Goal: Information Seeking & Learning: Learn about a topic

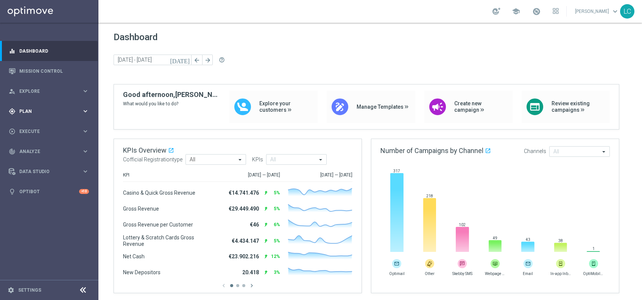
click at [40, 106] on div "gps_fixed Plan keyboard_arrow_right" at bounding box center [49, 111] width 98 height 20
click at [42, 69] on link "Mission Control" at bounding box center [54, 71] width 70 height 20
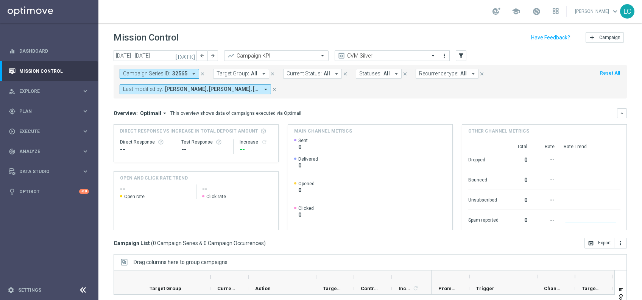
click at [226, 72] on span "Target Group:" at bounding box center [232, 73] width 33 height 6
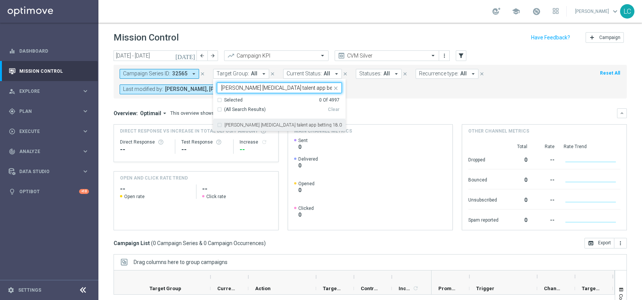
click at [226, 123] on label "[PERSON_NAME] [MEDICAL_DATA] talent app betting 18.08" at bounding box center [282, 125] width 117 height 5
type input "[PERSON_NAME] [MEDICAL_DATA] talent app betting 18.08"
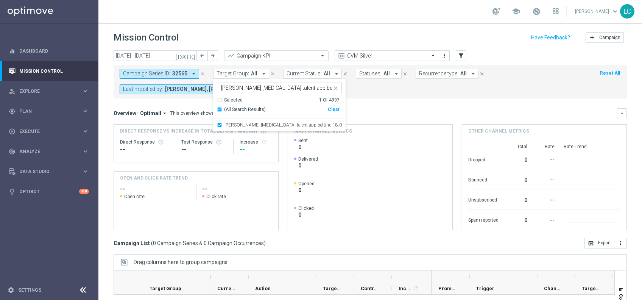
click at [201, 71] on icon "close" at bounding box center [202, 73] width 5 height 5
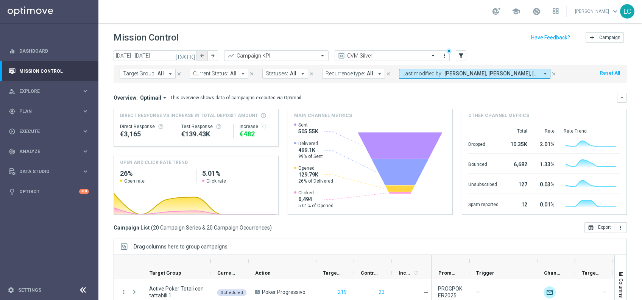
click at [201, 50] on button "arrow_back" at bounding box center [202, 55] width 11 height 11
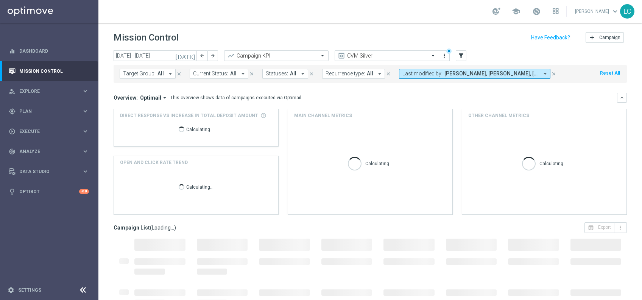
type input "[DATE] - [DATE]"
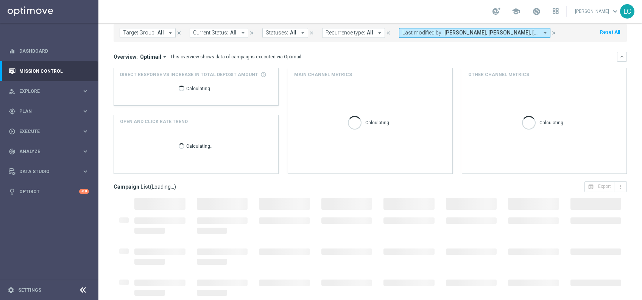
scroll to position [40, 0]
click at [155, 36] on button "Target Group: All arrow_drop_down" at bounding box center [148, 34] width 56 height 10
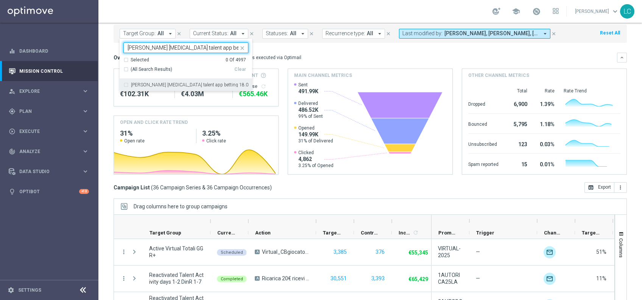
click at [149, 80] on div "[PERSON_NAME] [MEDICAL_DATA] talent app betting 18.08" at bounding box center [185, 85] width 125 height 12
type input "[PERSON_NAME] [MEDICAL_DATA] talent app betting 18.08"
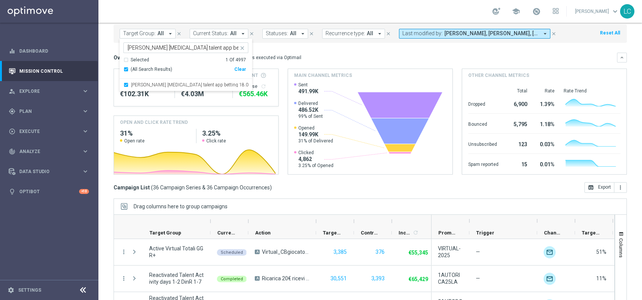
click at [336, 48] on mini-dashboard "Overview: Optimail arrow_drop_down This overview shows data of campaigns execut…" at bounding box center [370, 112] width 513 height 139
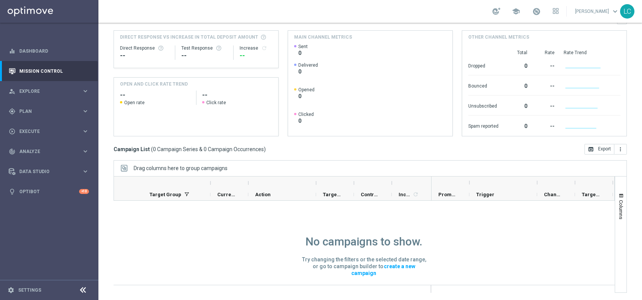
scroll to position [0, 0]
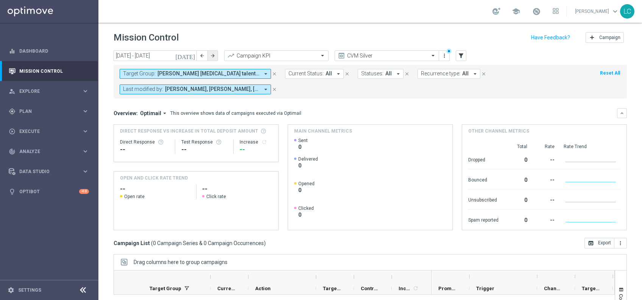
click at [212, 55] on icon "arrow_forward" at bounding box center [212, 55] width 5 height 5
type input "[DATE] - [DATE]"
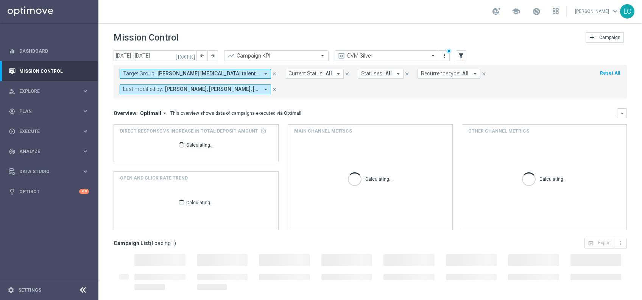
scroll to position [94, 0]
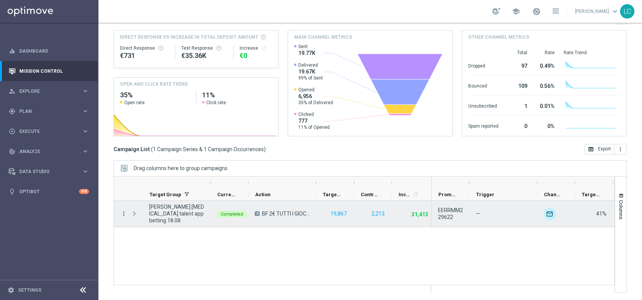
click at [122, 214] on icon "more_vert" at bounding box center [123, 213] width 7 height 7
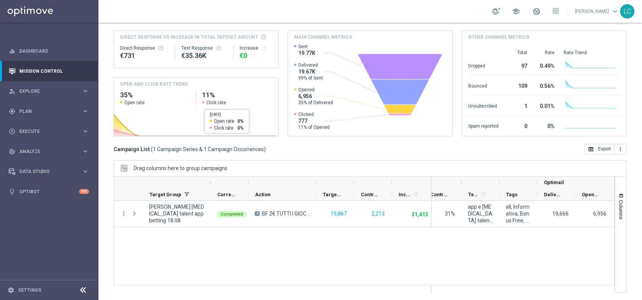
scroll to position [0, 0]
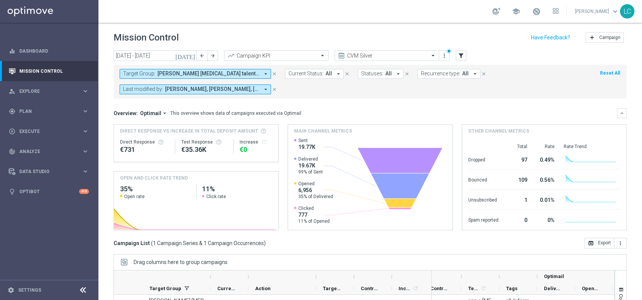
click at [164, 70] on span "[PERSON_NAME] [MEDICAL_DATA] talent app betting 18.08" at bounding box center [208, 73] width 102 height 6
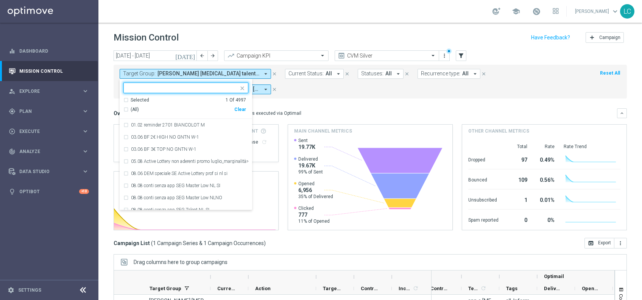
click at [162, 83] on div "[PERSON_NAME] [MEDICAL_DATA] talent app betting 18.08" at bounding box center [181, 87] width 115 height 9
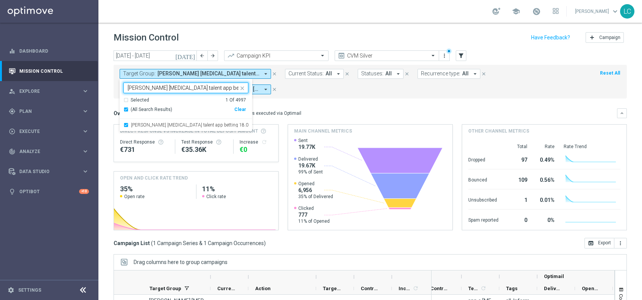
click at [176, 86] on input "[PERSON_NAME] [MEDICAL_DATA] talent app betting 18.08" at bounding box center [183, 88] width 111 height 6
click at [132, 97] on div "Selected" at bounding box center [140, 100] width 19 height 6
click at [131, 109] on span "(All Search Results)" at bounding box center [152, 109] width 42 height 6
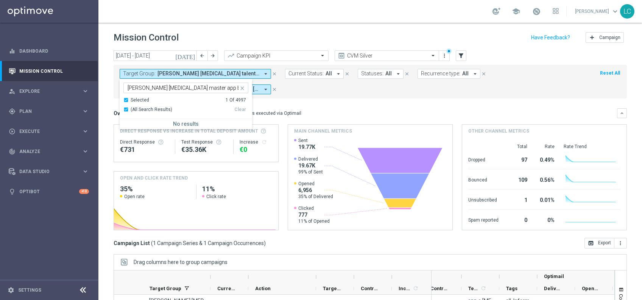
click at [124, 108] on div "(All Search Results)" at bounding box center [178, 109] width 111 height 6
click at [126, 108] on div "(All Search Results)" at bounding box center [178, 109] width 111 height 6
click at [126, 101] on div "Selected 1 Of 4997" at bounding box center [184, 100] width 123 height 6
click at [190, 86] on input "[PERSON_NAME] [MEDICAL_DATA] master app betting 18.08" at bounding box center [183, 88] width 111 height 6
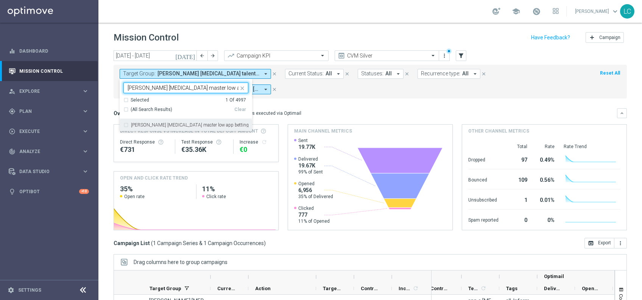
click at [127, 122] on div "[PERSON_NAME] [MEDICAL_DATA] master low app betting 18.08" at bounding box center [185, 125] width 125 height 12
type input "[PERSON_NAME] [MEDICAL_DATA] master low app betting 18.08"
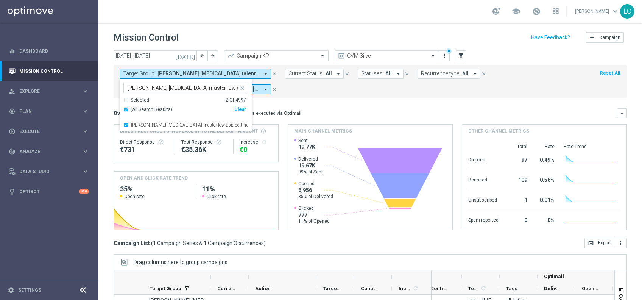
click at [321, 91] on form "Target Group: [PERSON_NAME] [MEDICAL_DATA] talent app betting 18.08 arrow_drop_…" at bounding box center [353, 81] width 467 height 25
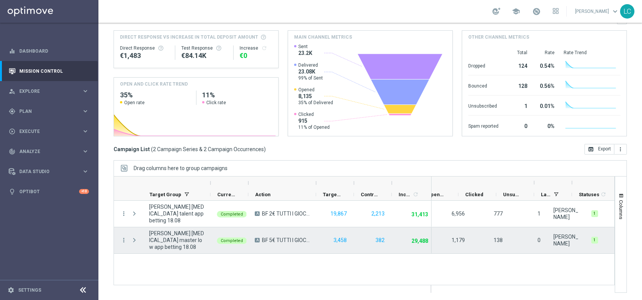
scroll to position [0, 344]
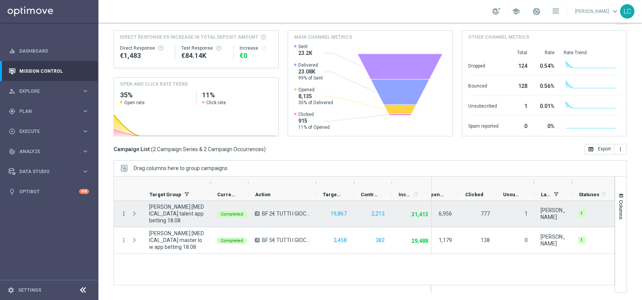
click at [123, 210] on icon "more_vert" at bounding box center [123, 213] width 7 height 7
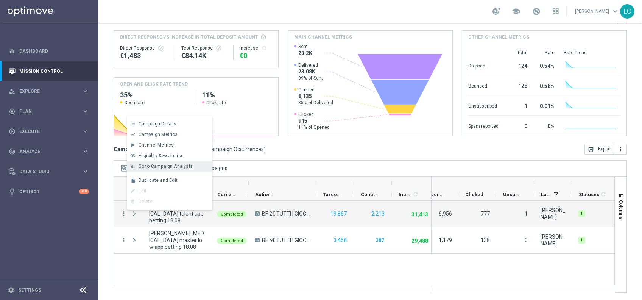
click at [154, 168] on span "Go to Campaign Analysis" at bounding box center [166, 165] width 54 height 5
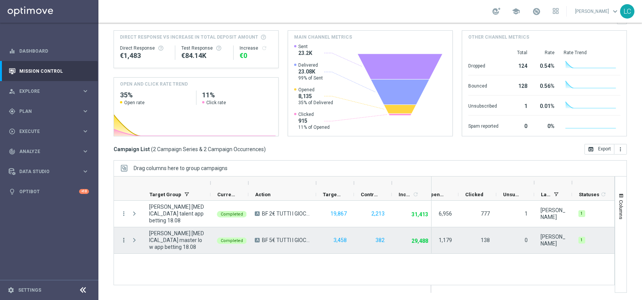
click at [123, 239] on icon "more_vert" at bounding box center [123, 240] width 7 height 7
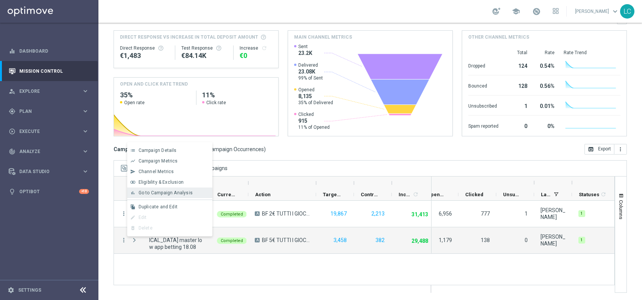
click at [156, 194] on span "Go to Campaign Analysis" at bounding box center [166, 192] width 54 height 5
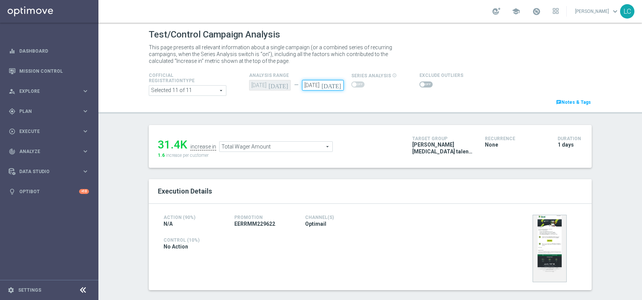
click at [310, 89] on input "18 Aug 2025" at bounding box center [323, 85] width 42 height 11
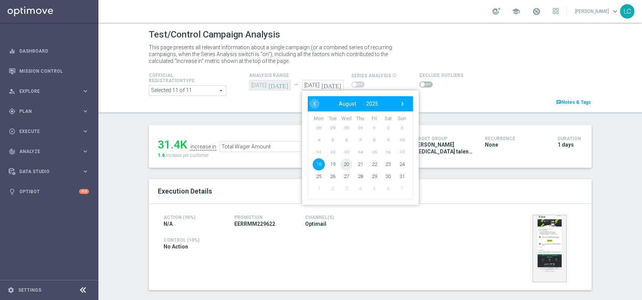
click at [343, 163] on span "20" at bounding box center [346, 164] width 12 height 12
type input "20 Aug 2025"
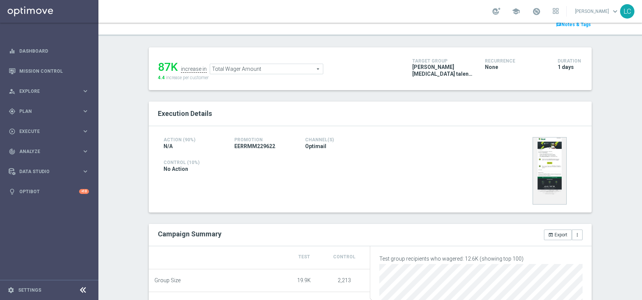
scroll to position [59, 0]
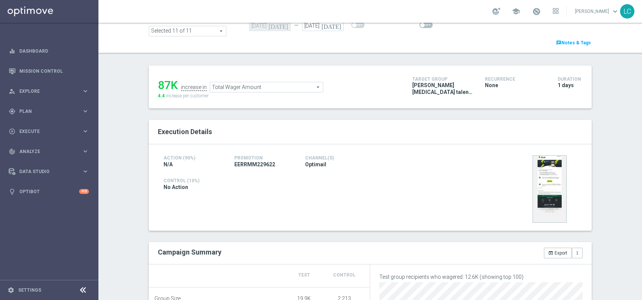
click at [278, 85] on span "Total Wager Amount" at bounding box center [266, 87] width 113 height 10
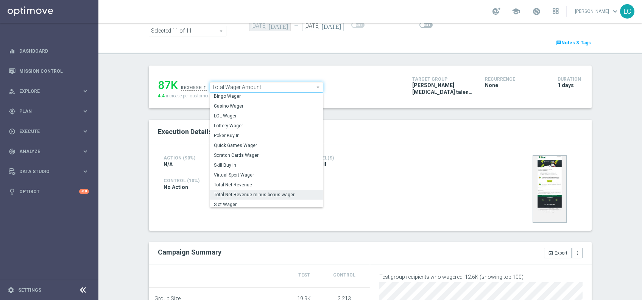
scroll to position [67, 0]
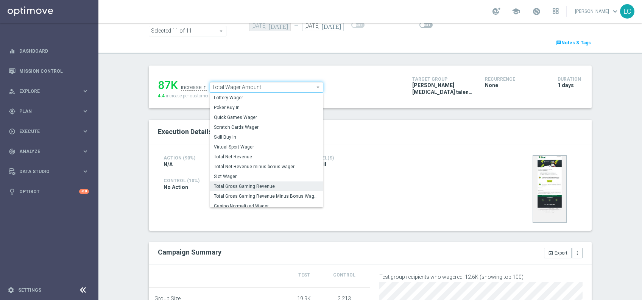
click at [236, 188] on span "Total Gross Gaming Revenue" at bounding box center [266, 186] width 105 height 6
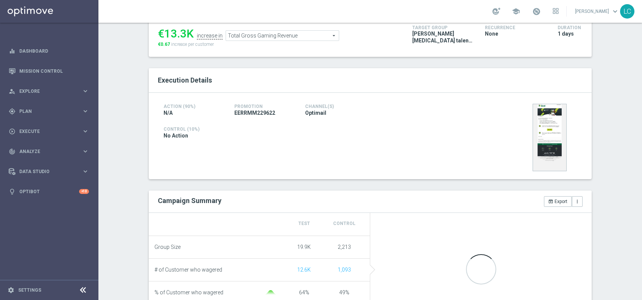
scroll to position [76, 0]
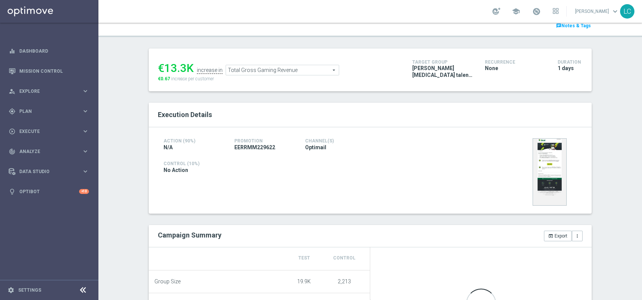
click at [273, 69] on span "Total Gross Gaming Revenue" at bounding box center [282, 70] width 113 height 10
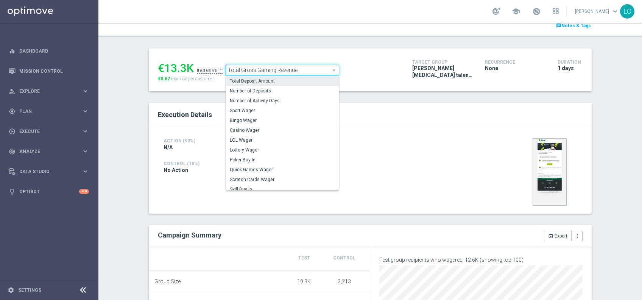
click at [268, 84] on label "Total Deposit Amount" at bounding box center [282, 81] width 113 height 10
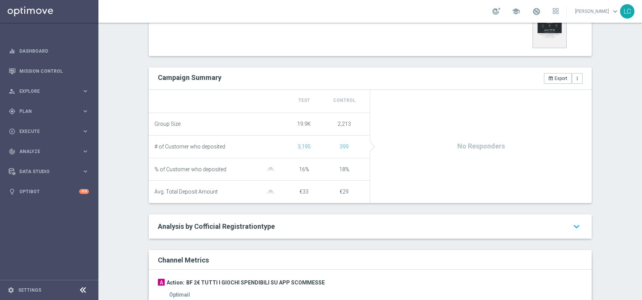
scroll to position [24, 0]
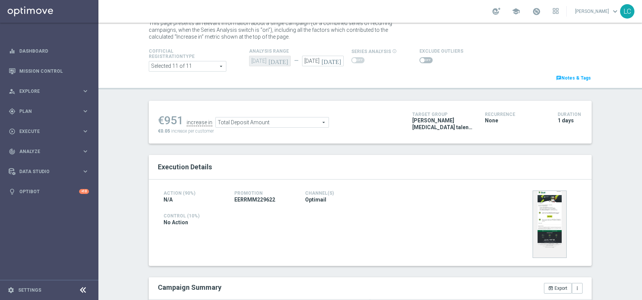
click at [276, 127] on span "Total Deposit Amount" at bounding box center [272, 122] width 113 height 10
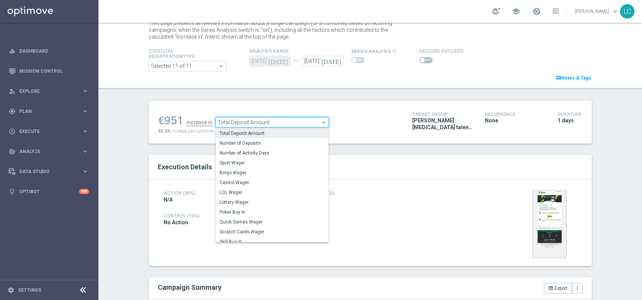
click at [277, 124] on span "Total Deposit Amount" at bounding box center [272, 122] width 113 height 10
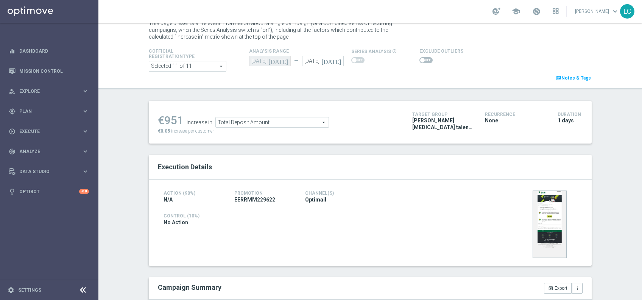
click at [276, 117] on span "Total Deposit Amount" at bounding box center [272, 122] width 113 height 10
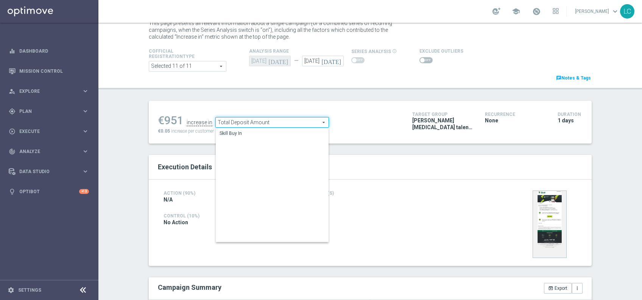
scroll to position [0, 0]
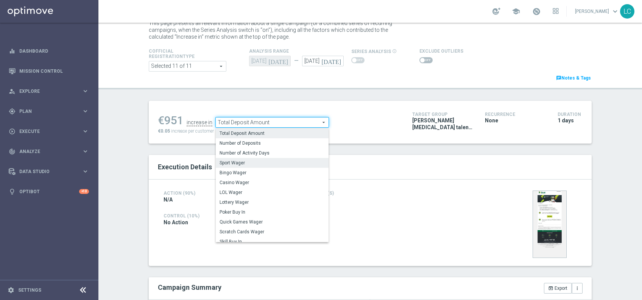
click at [226, 162] on span "Sport Wager" at bounding box center [272, 163] width 105 height 6
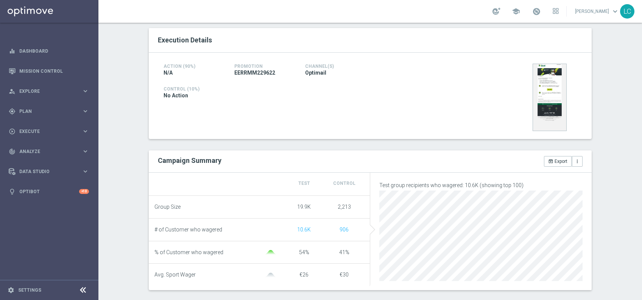
scroll to position [82, 0]
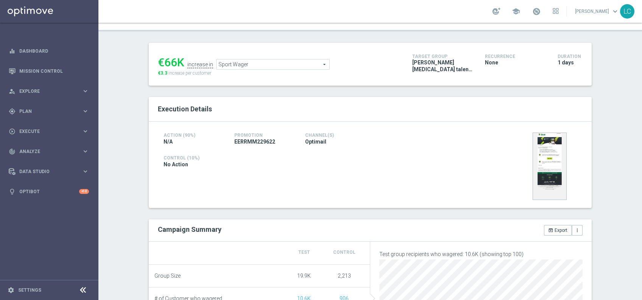
click at [263, 64] on span "Sport Wager" at bounding box center [272, 64] width 113 height 10
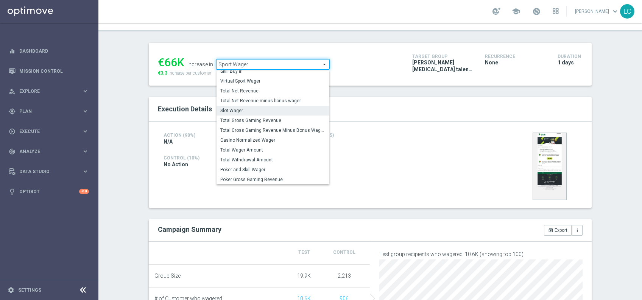
scroll to position [0, 0]
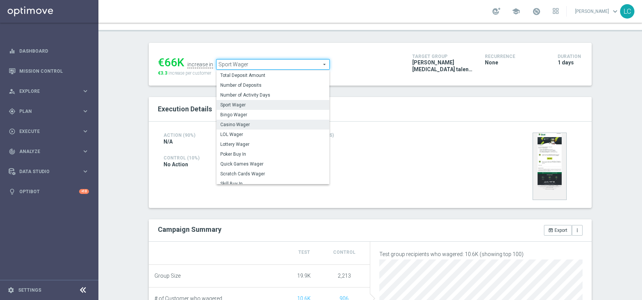
click at [237, 123] on span "Casino Wager" at bounding box center [272, 124] width 105 height 6
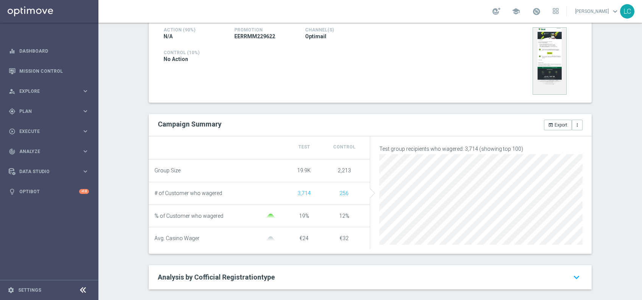
scroll to position [106, 0]
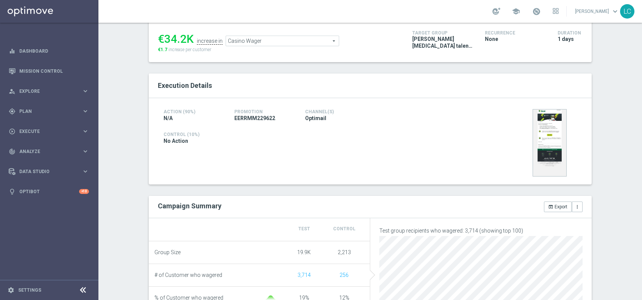
click at [263, 42] on span "Casino Wager" at bounding box center [282, 41] width 113 height 10
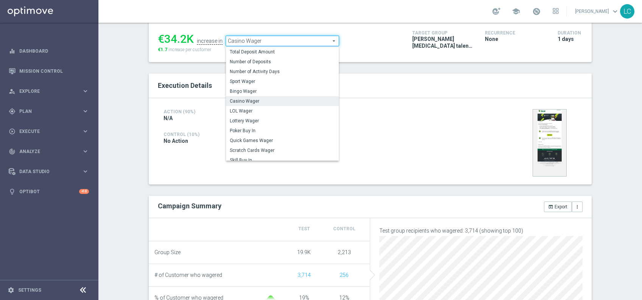
click at [295, 99] on span "Casino Wager" at bounding box center [282, 101] width 105 height 6
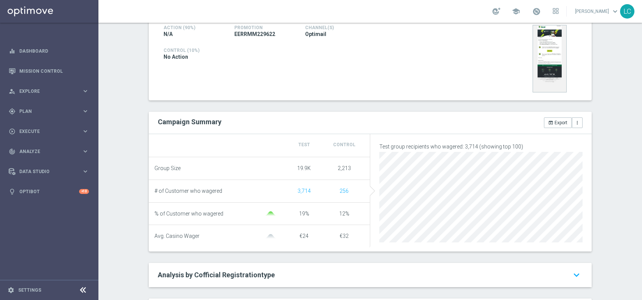
scroll to position [89, 0]
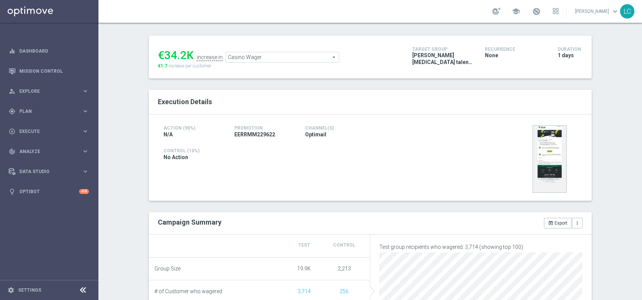
click at [254, 59] on span "Casino Wager" at bounding box center [282, 57] width 113 height 10
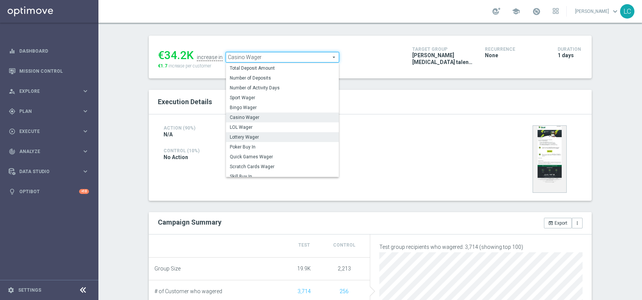
click at [251, 136] on span "Lottery Wager" at bounding box center [282, 137] width 105 height 6
type input "Lottery Wager"
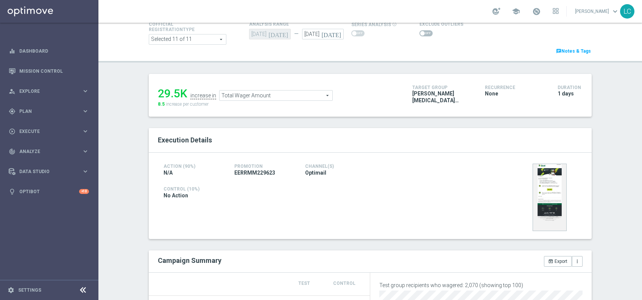
scroll to position [35, 0]
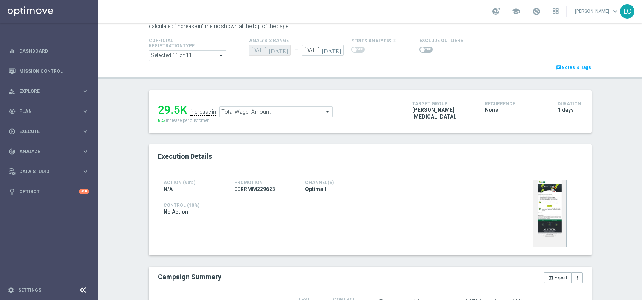
click at [269, 112] on span "Total Wager Amount" at bounding box center [276, 112] width 113 height 10
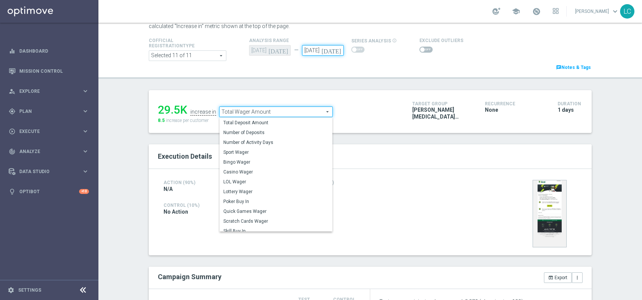
click at [313, 48] on input "18 Aug 2025" at bounding box center [323, 50] width 42 height 11
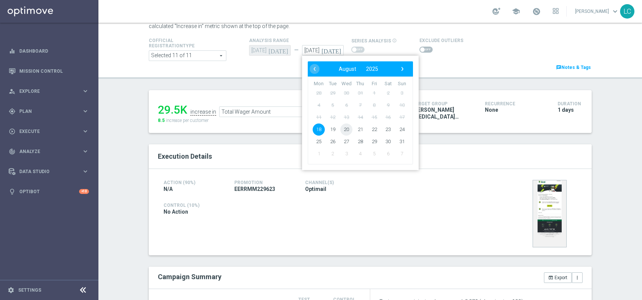
click at [340, 128] on span "20" at bounding box center [346, 129] width 12 height 12
type input "20 Aug 2025"
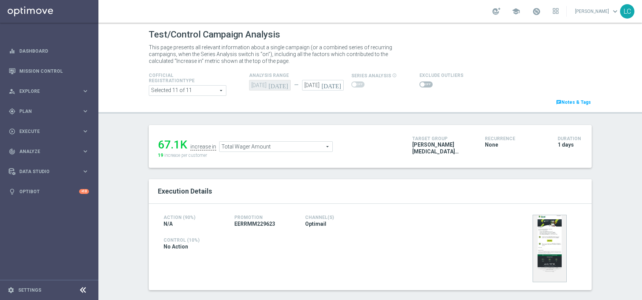
click at [276, 144] on span "Total Wager Amount" at bounding box center [276, 147] width 113 height 10
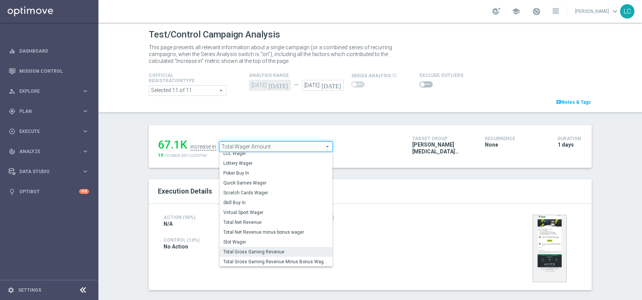
scroll to position [81, 0]
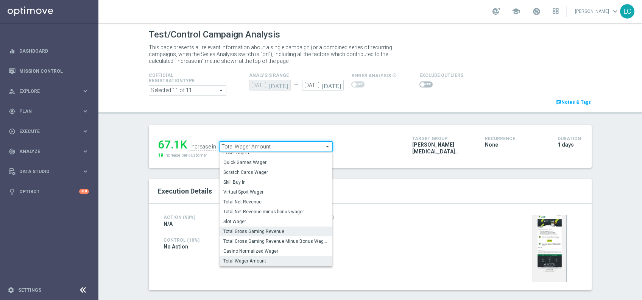
click at [251, 234] on span "Total Gross Gaming Revenue" at bounding box center [275, 231] width 105 height 6
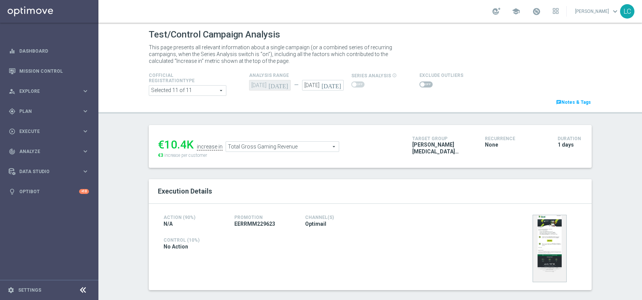
click at [256, 143] on span "Total Gross Gaming Revenue" at bounding box center [282, 147] width 113 height 10
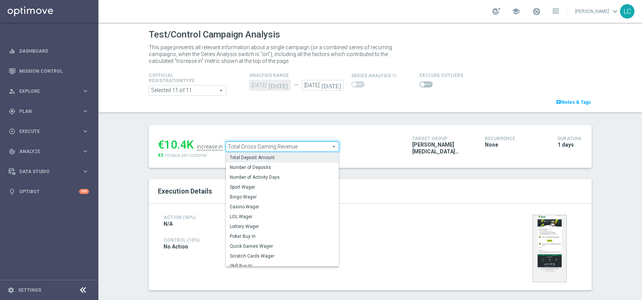
click at [252, 158] on span "Total Deposit Amount" at bounding box center [282, 157] width 105 height 6
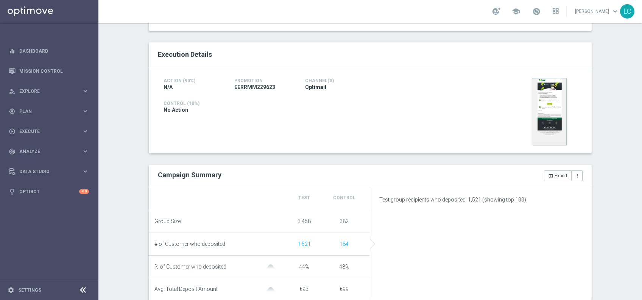
scroll to position [86, 0]
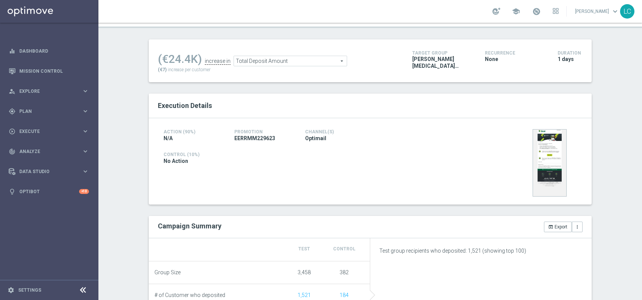
click at [268, 58] on span "Total Deposit Amount" at bounding box center [290, 61] width 113 height 10
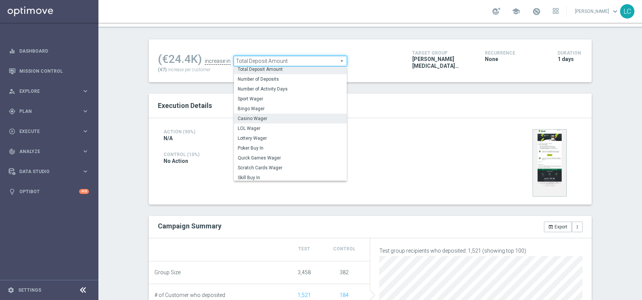
scroll to position [2, 0]
click at [260, 97] on span "Sport Wager" at bounding box center [290, 99] width 105 height 6
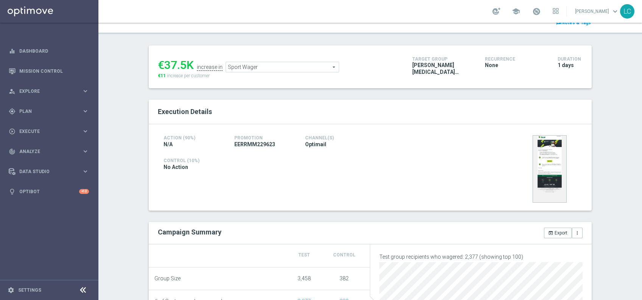
scroll to position [78, 0]
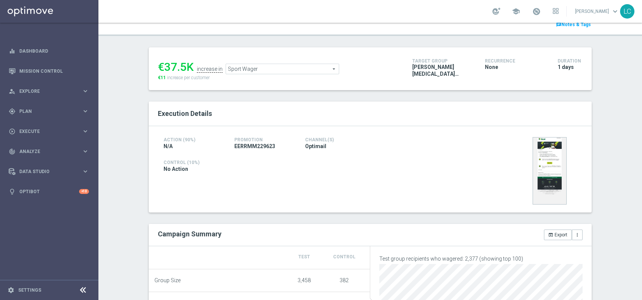
click at [284, 69] on span "Sport Wager" at bounding box center [282, 69] width 113 height 10
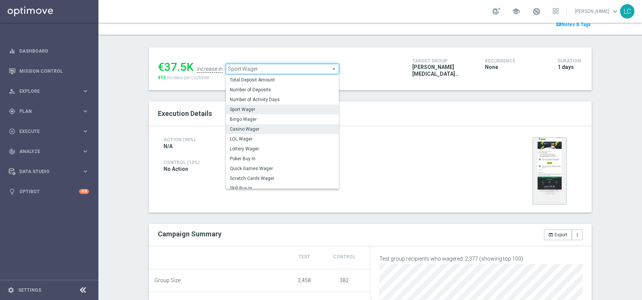
click at [270, 132] on span "Casino Wager" at bounding box center [282, 129] width 105 height 6
type input "Casino Wager"
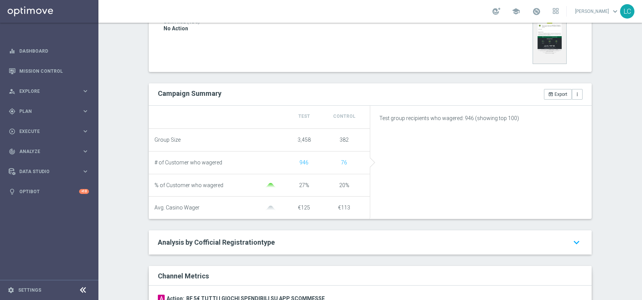
scroll to position [213, 0]
